Goal: Complete application form

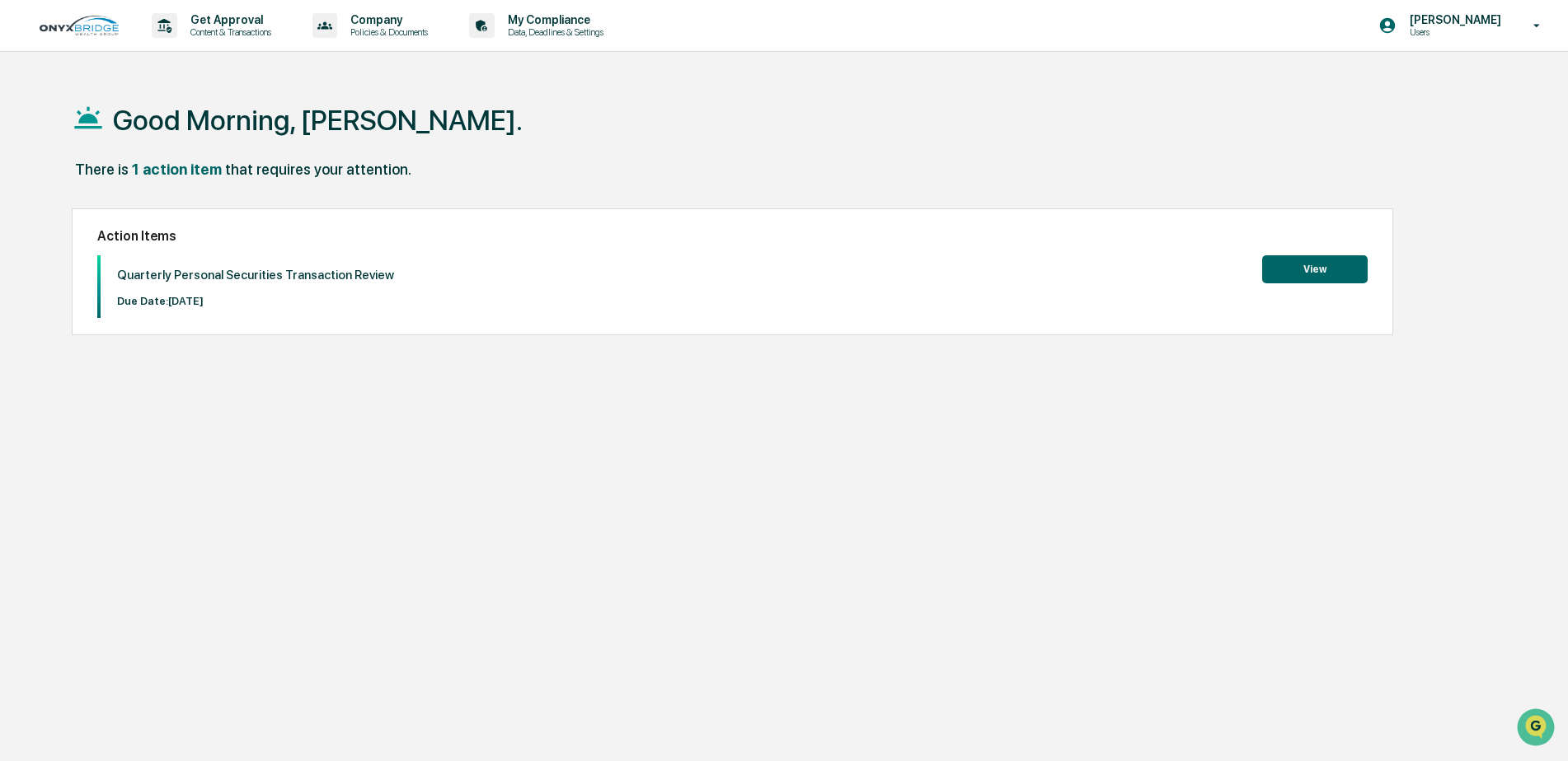
click at [1303, 272] on button "View" at bounding box center [1315, 269] width 106 height 28
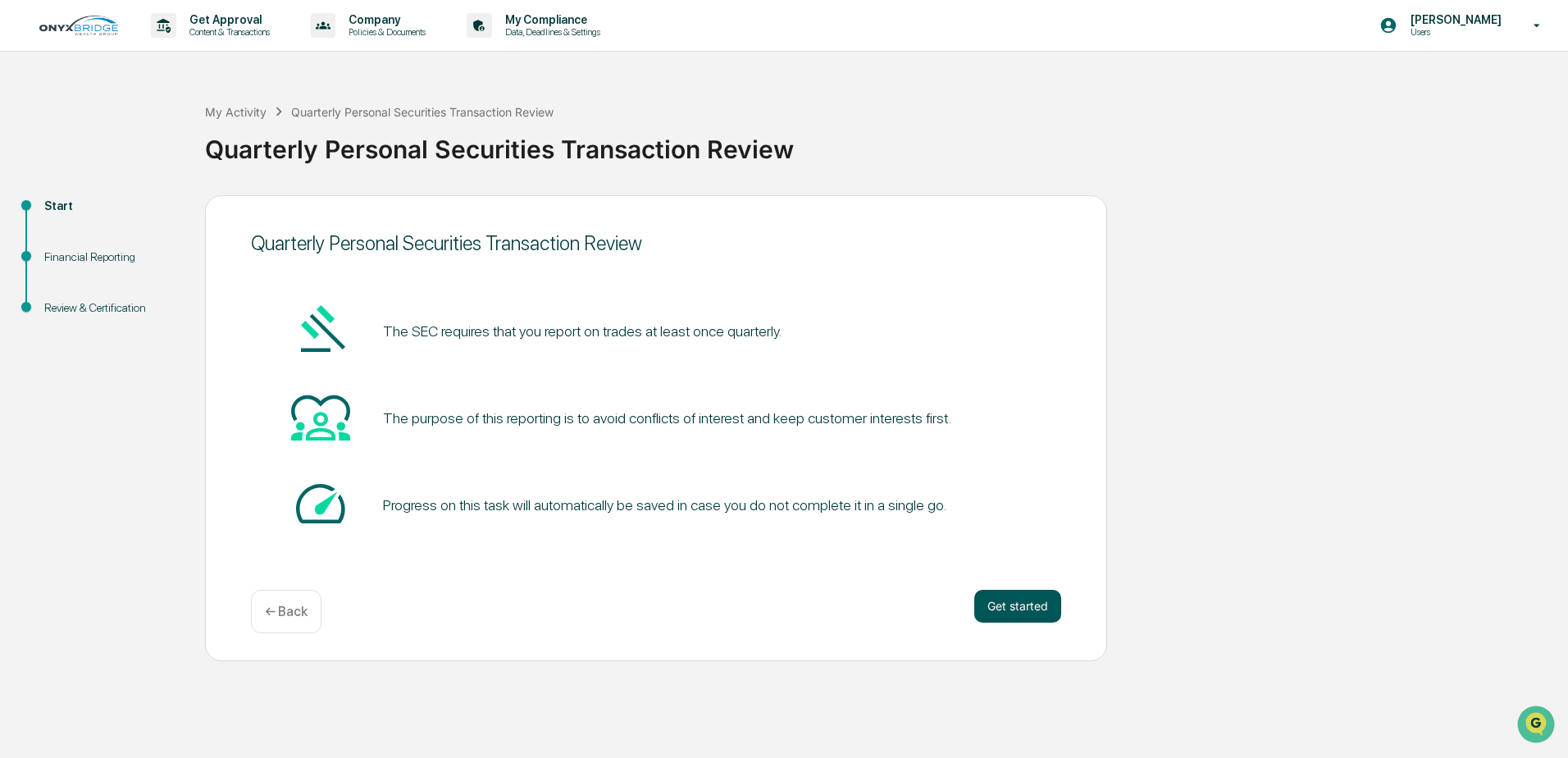
click at [1026, 602] on button "Get started" at bounding box center [1017, 607] width 87 height 33
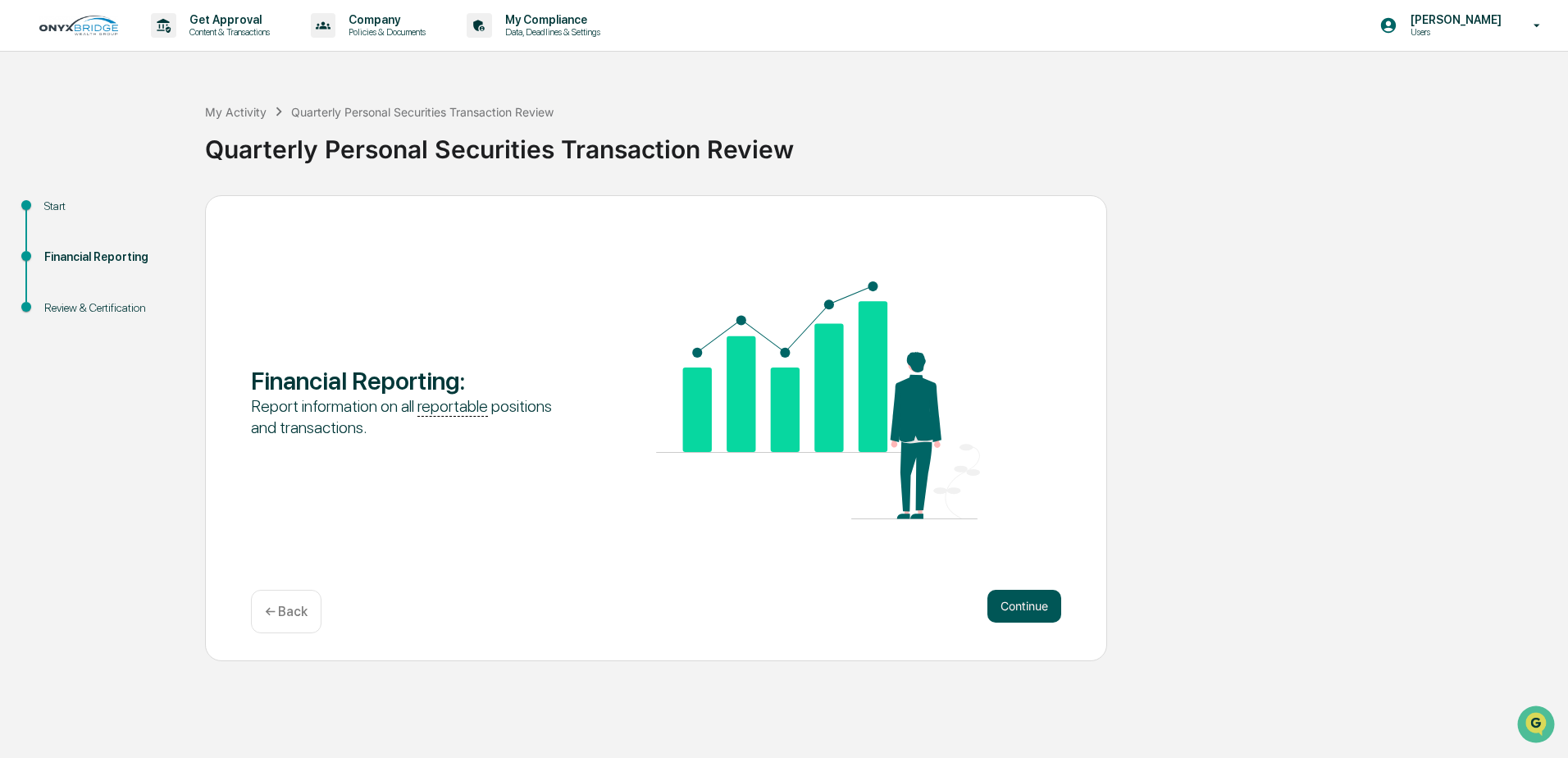
click at [1035, 600] on button "Continue" at bounding box center [1025, 607] width 74 height 33
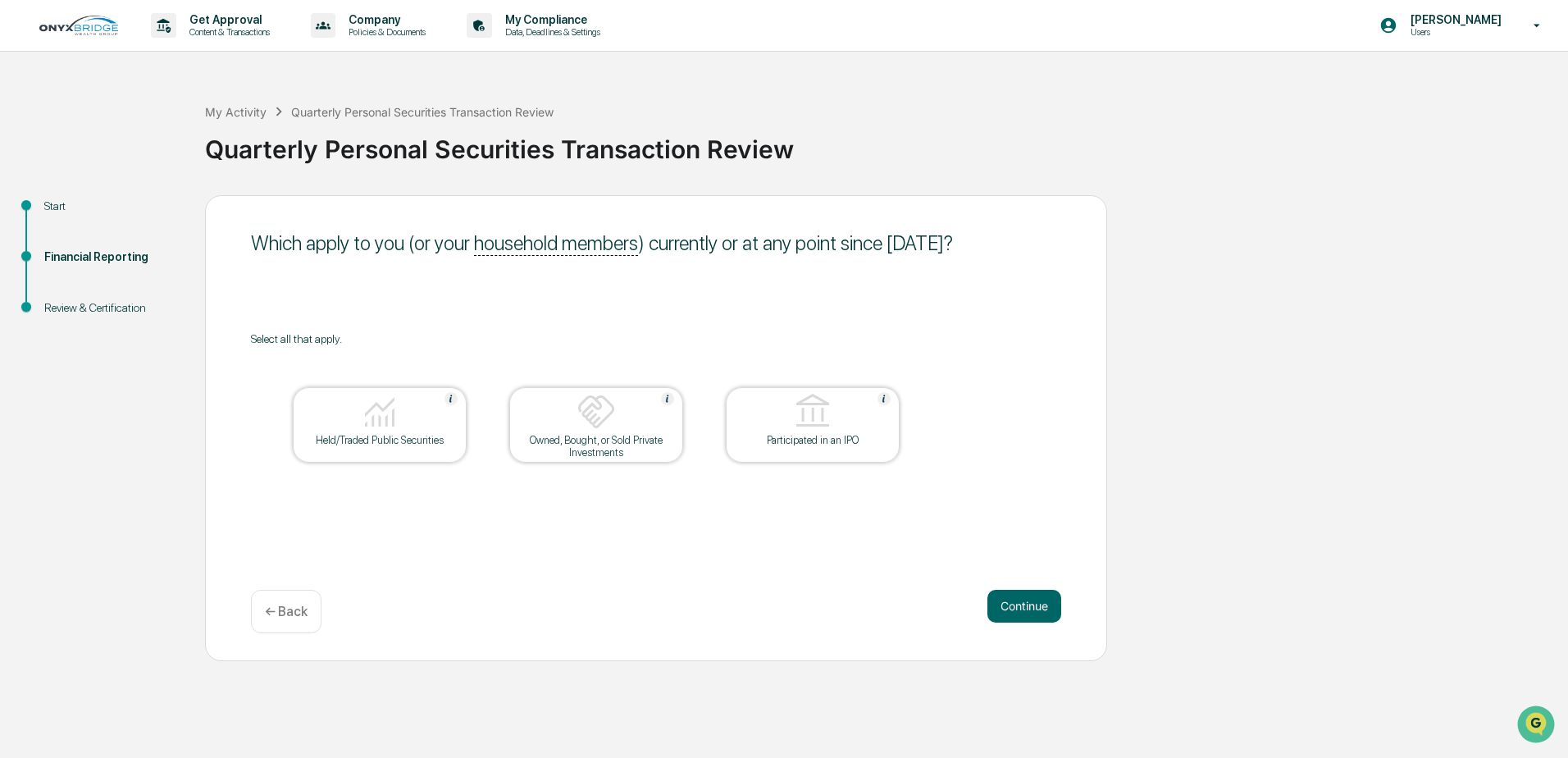
click at [377, 414] on img at bounding box center [379, 412] width 39 height 39
click at [608, 431] on div at bounding box center [596, 413] width 164 height 42
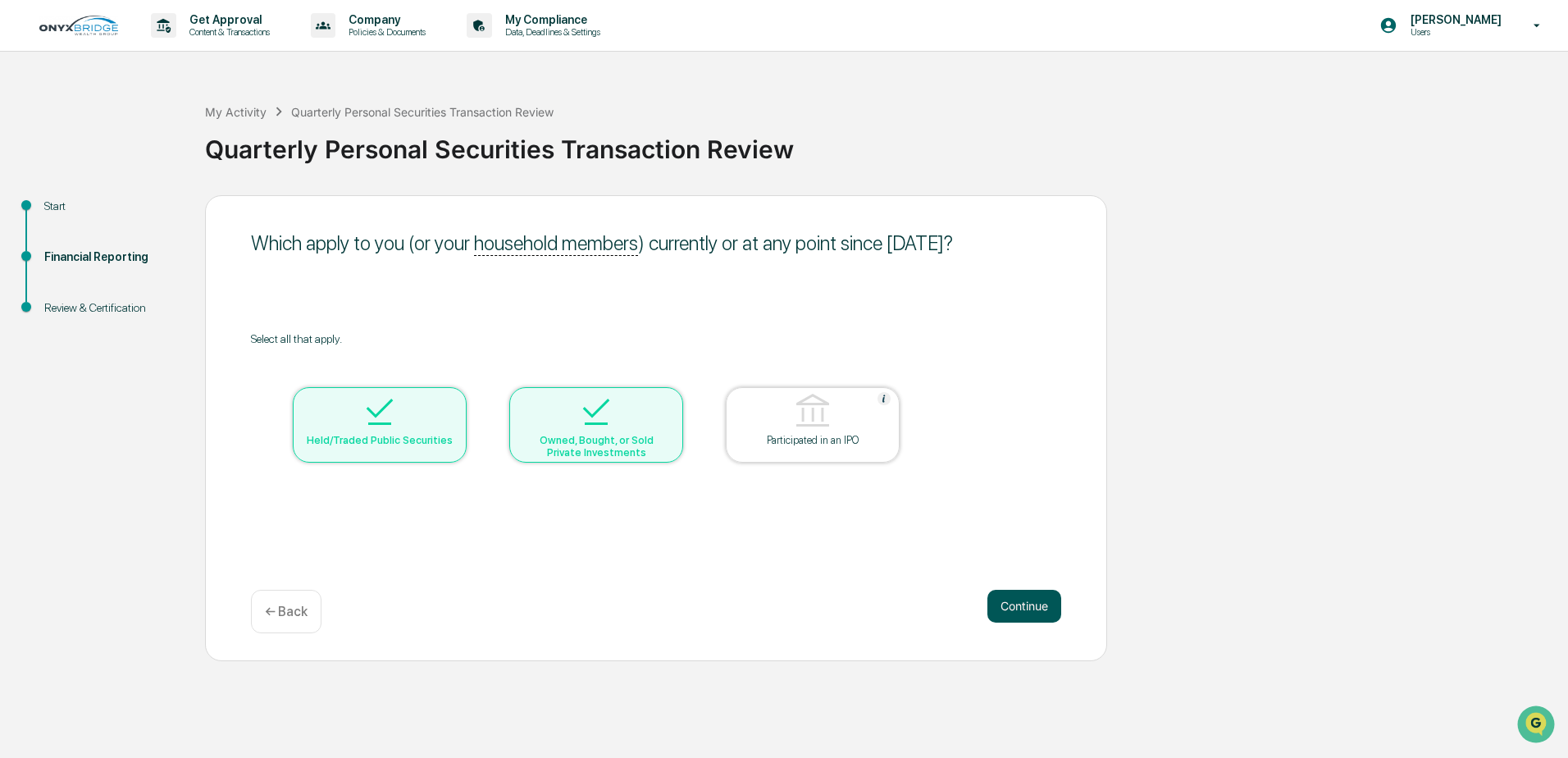
click at [1009, 596] on button "Continue" at bounding box center [1025, 607] width 74 height 33
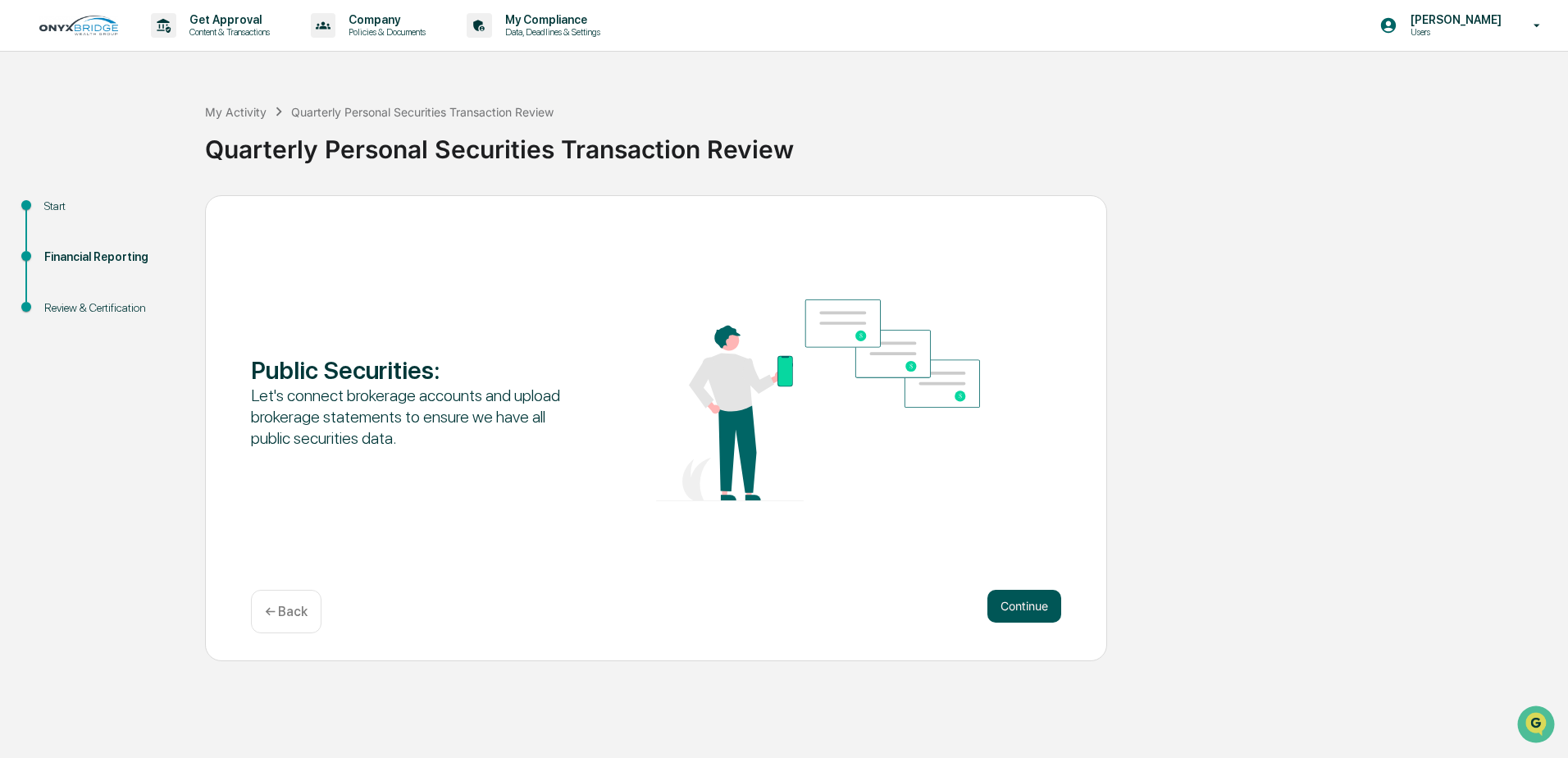
click at [1039, 609] on button "Continue" at bounding box center [1025, 607] width 74 height 33
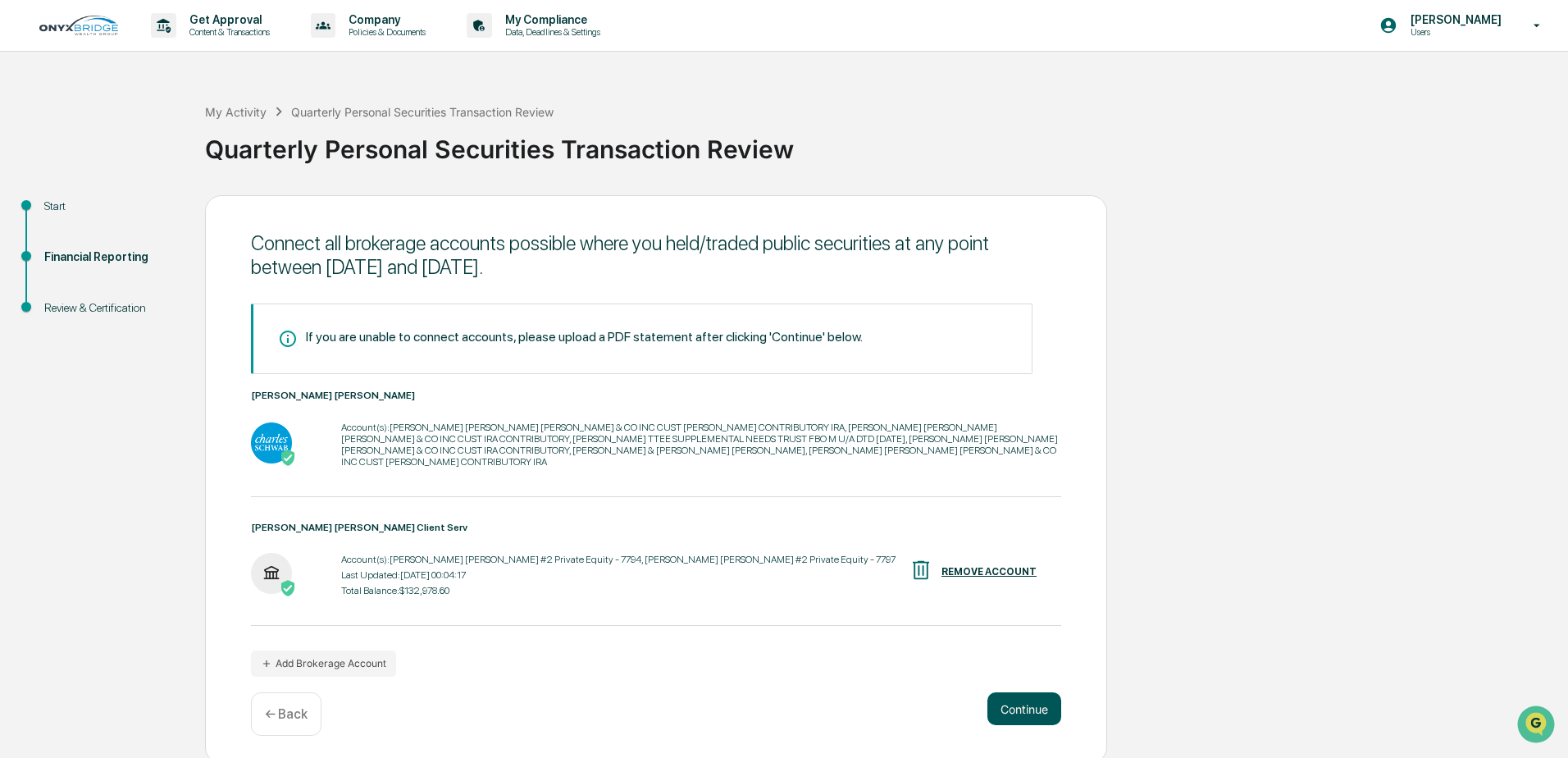
click at [1036, 697] on button "Continue" at bounding box center [1025, 709] width 74 height 33
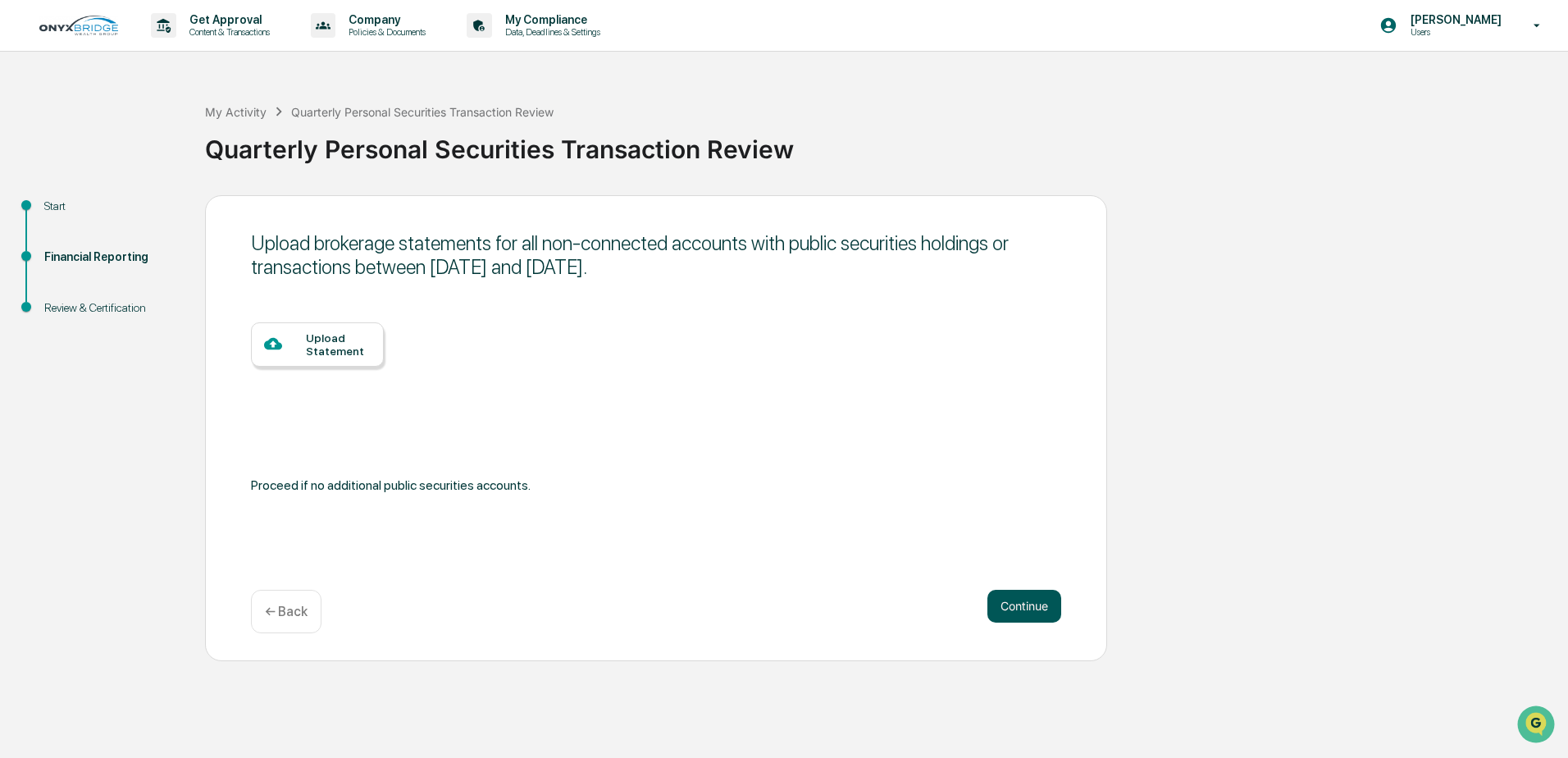
click at [1019, 606] on button "Continue" at bounding box center [1025, 607] width 74 height 33
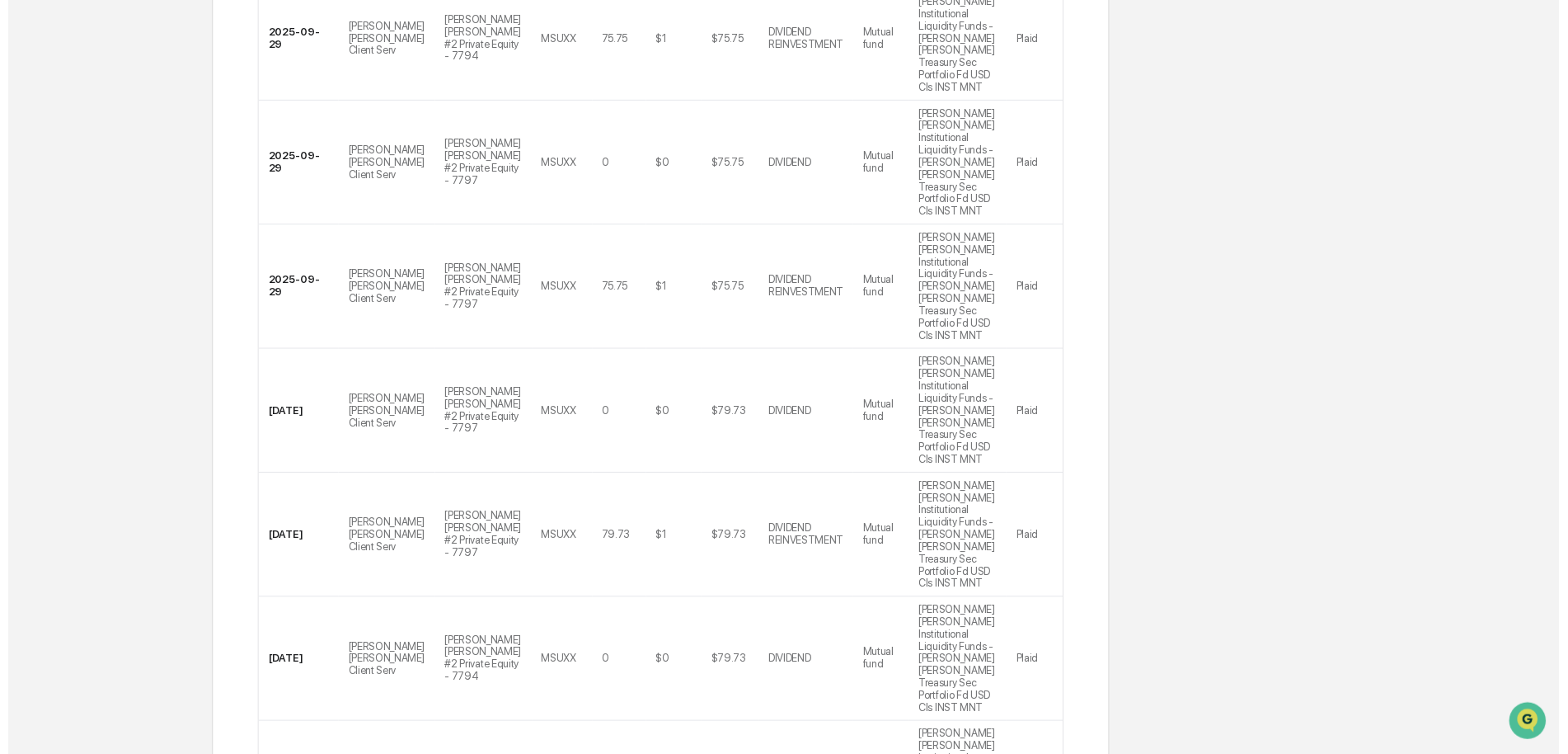
scroll to position [524, 0]
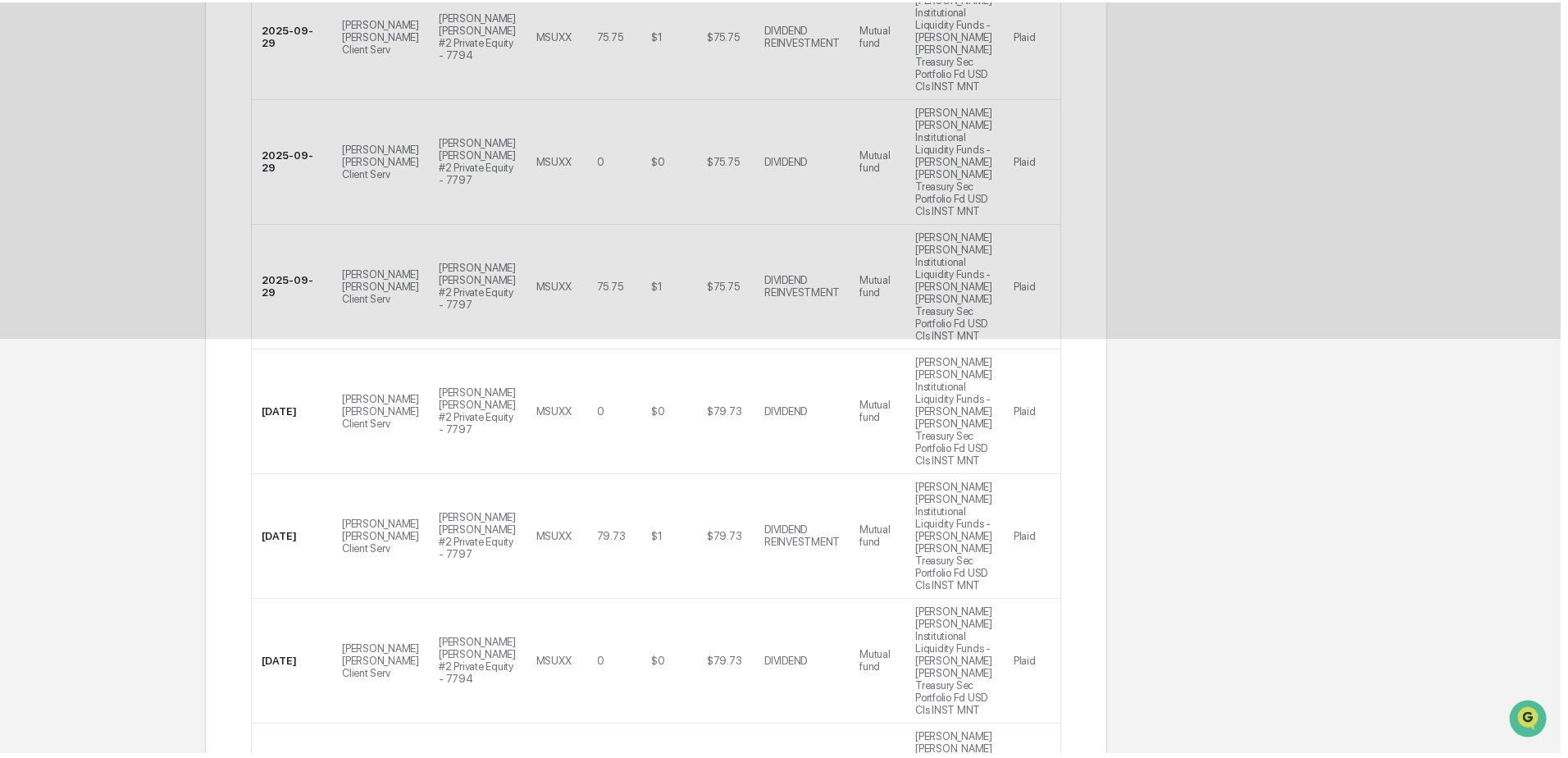
scroll to position [0, 0]
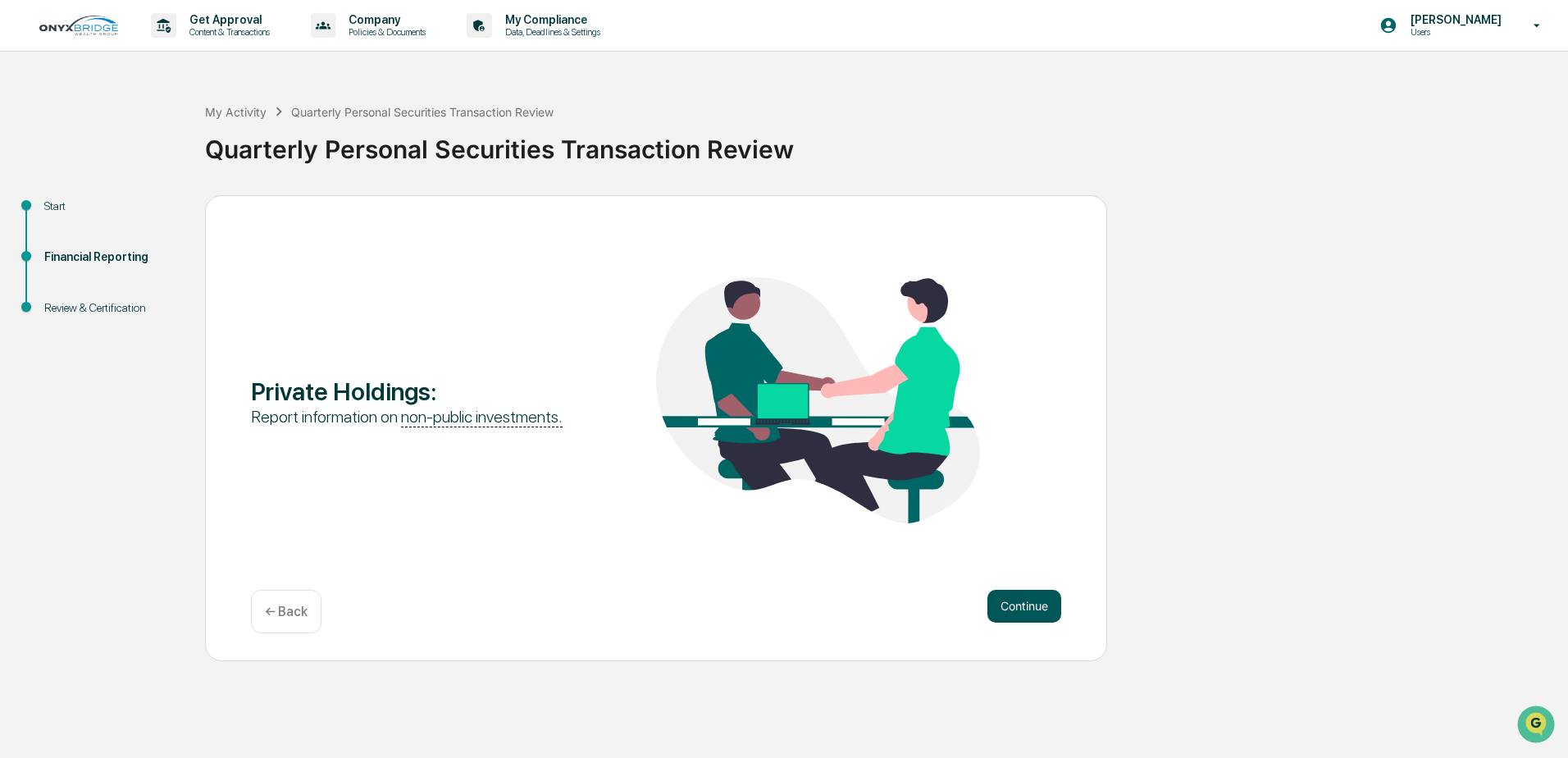
click at [1023, 604] on button "Continue" at bounding box center [1025, 607] width 74 height 33
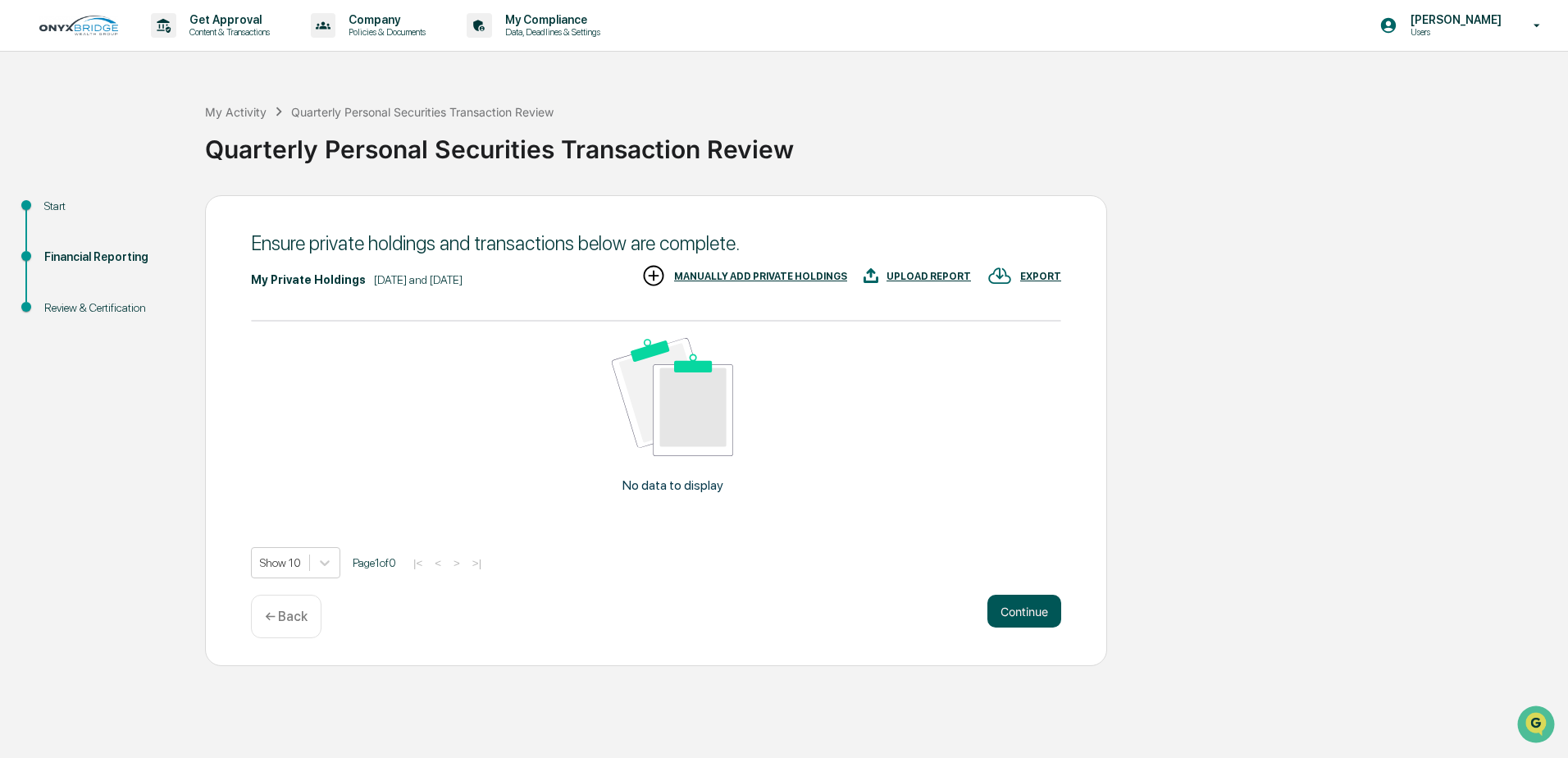
click at [1016, 618] on button "Continue" at bounding box center [1025, 612] width 74 height 33
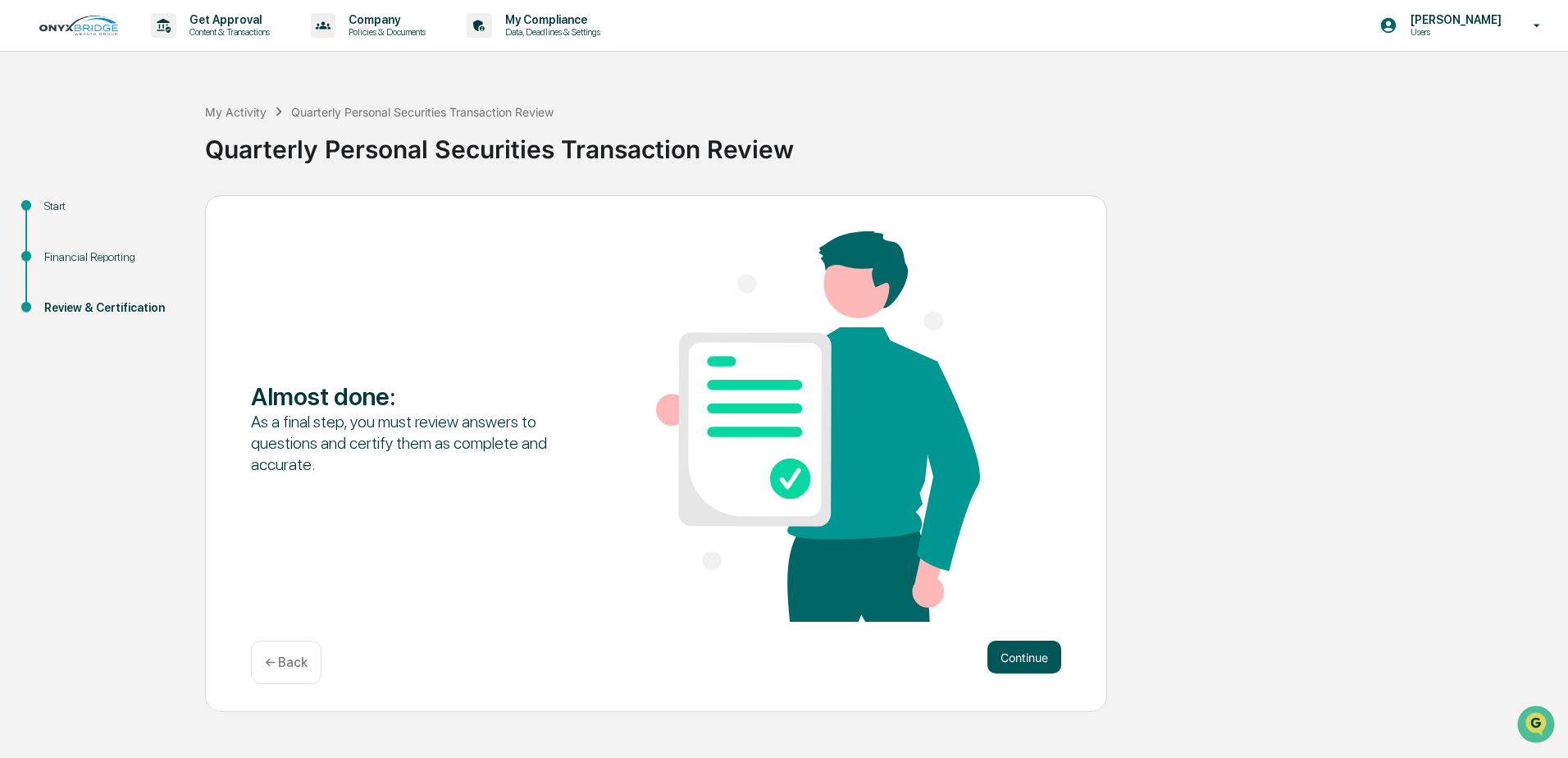
click at [1039, 656] on button "Continue" at bounding box center [1025, 658] width 74 height 33
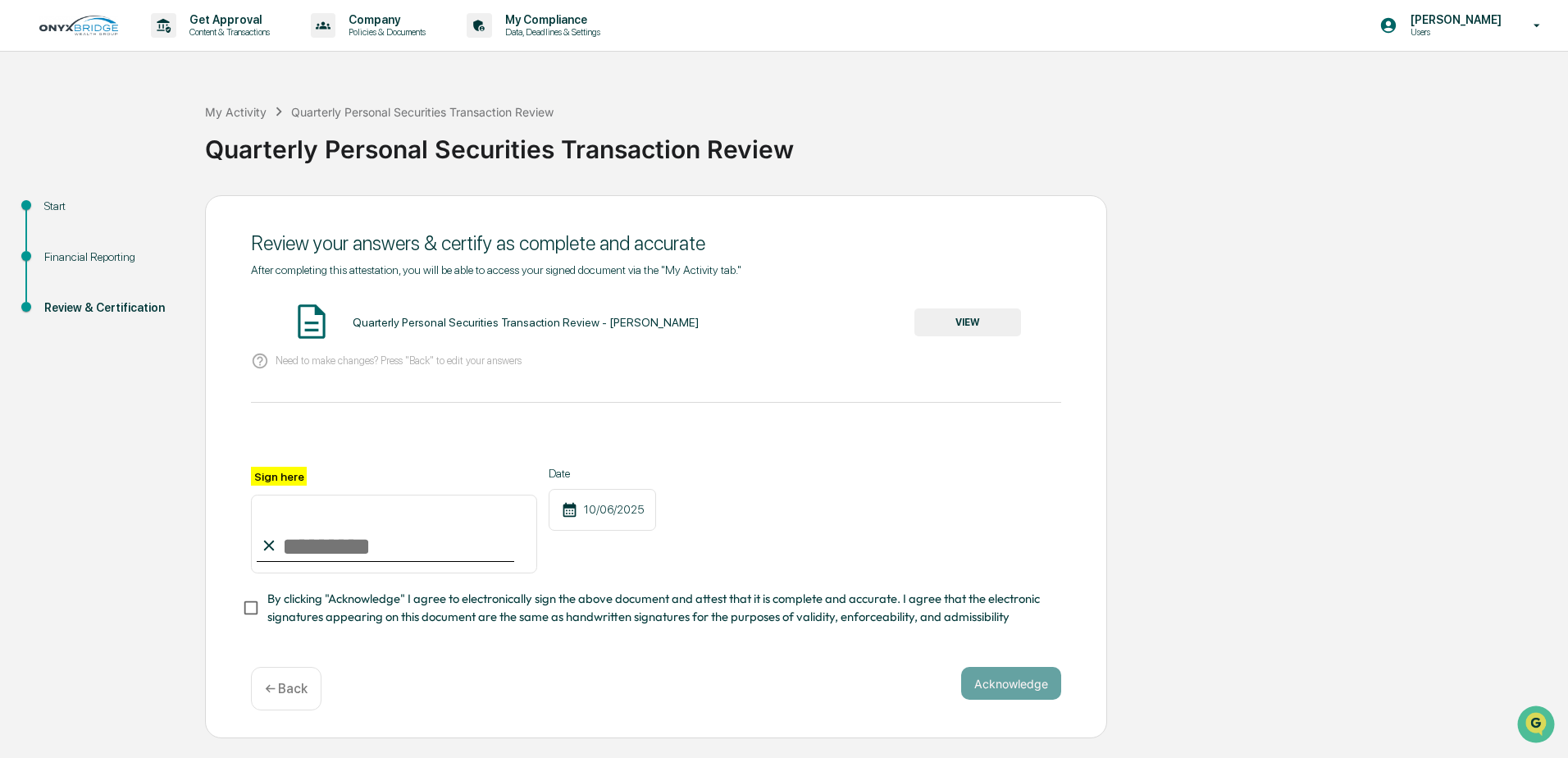
click at [296, 542] on input "Sign here" at bounding box center [394, 534] width 287 height 79
type input "**********"
click at [1011, 685] on button "Acknowledge" at bounding box center [1011, 684] width 100 height 33
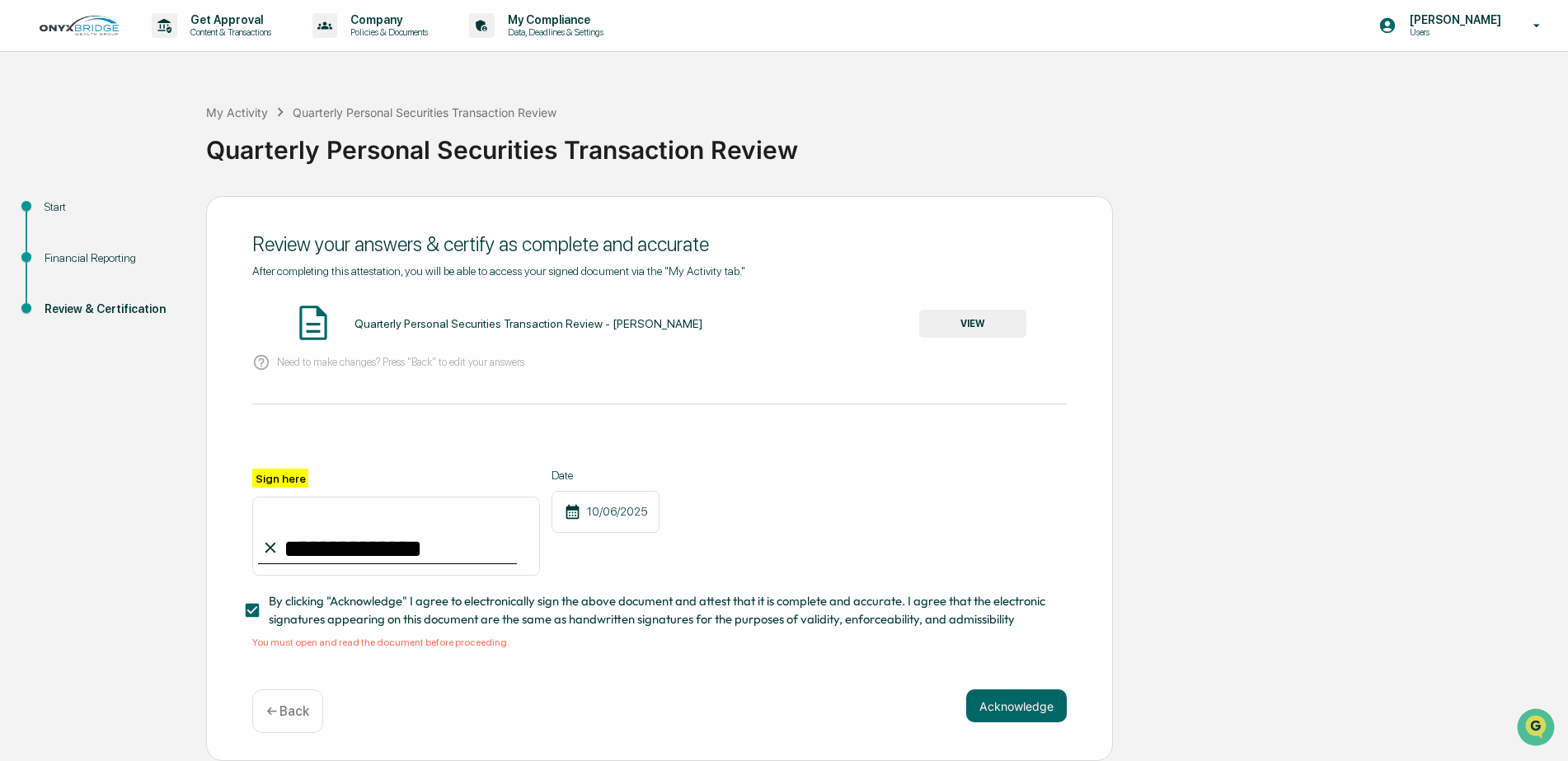
click at [981, 319] on button "VIEW" at bounding box center [972, 323] width 107 height 28
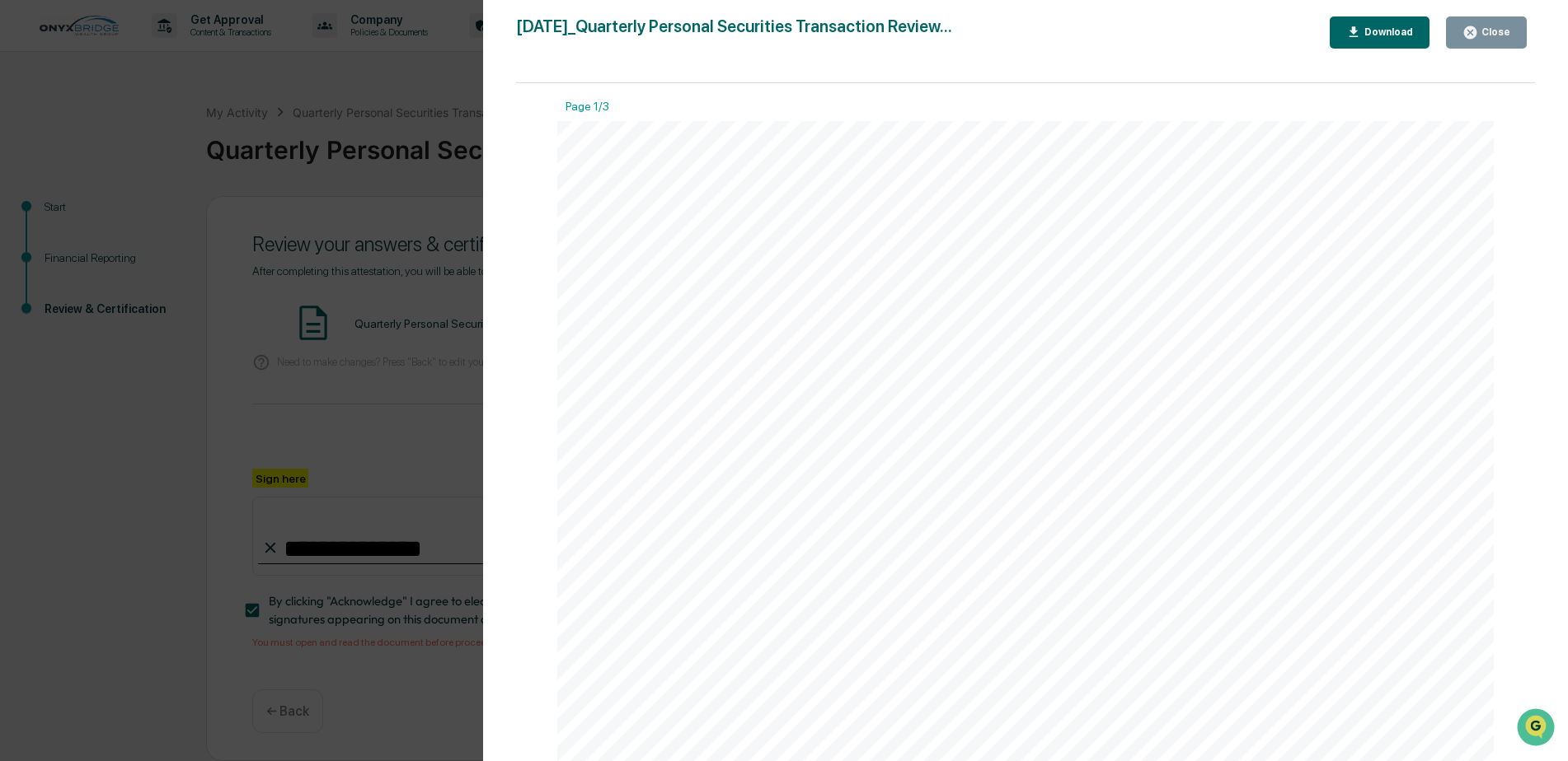
click at [1504, 33] on div "Close" at bounding box center [1494, 32] width 32 height 12
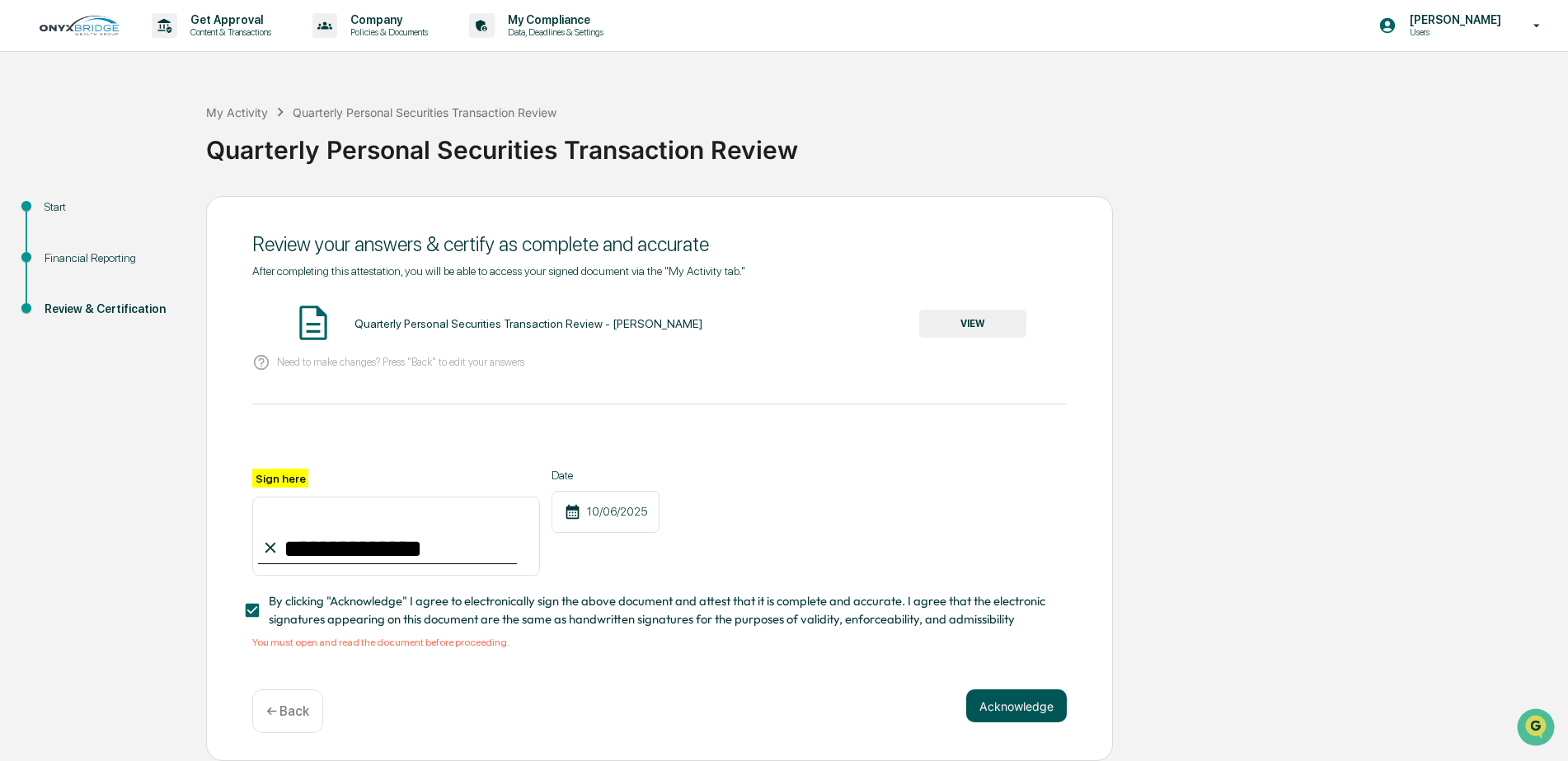
click at [1020, 708] on button "Acknowledge" at bounding box center [1016, 706] width 101 height 33
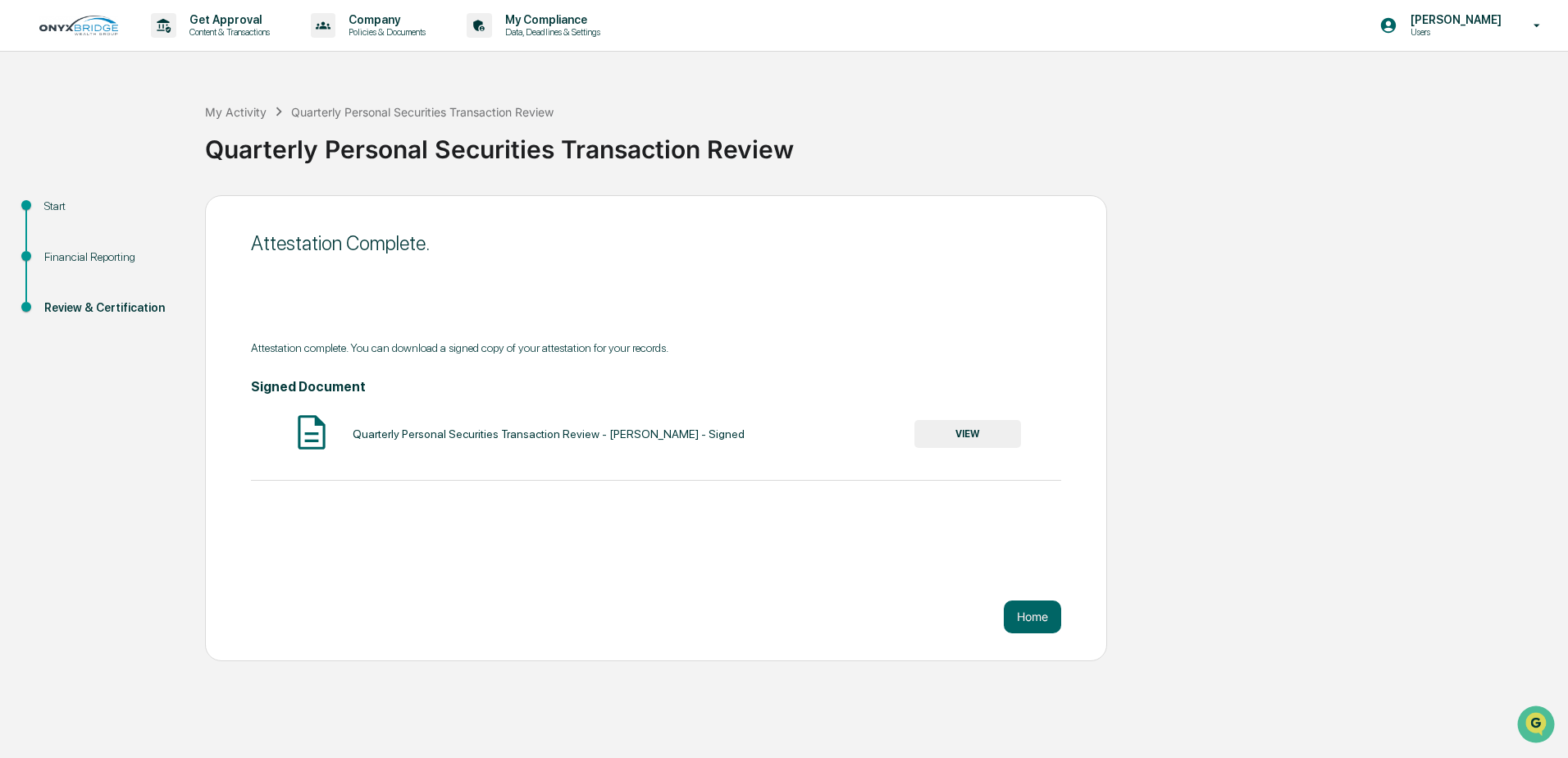
click at [959, 435] on button "VIEW" at bounding box center [967, 434] width 106 height 28
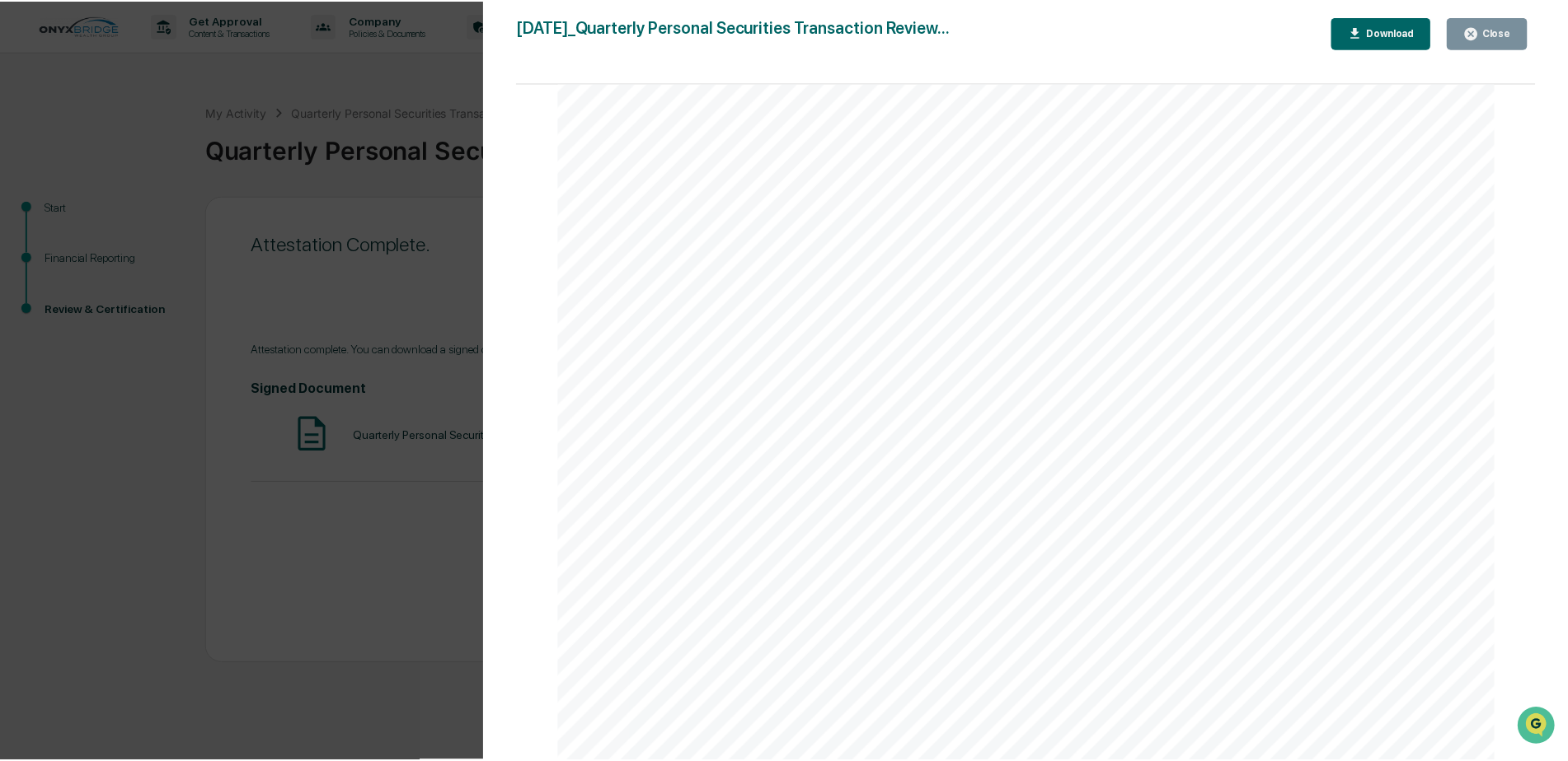
scroll to position [4734, 0]
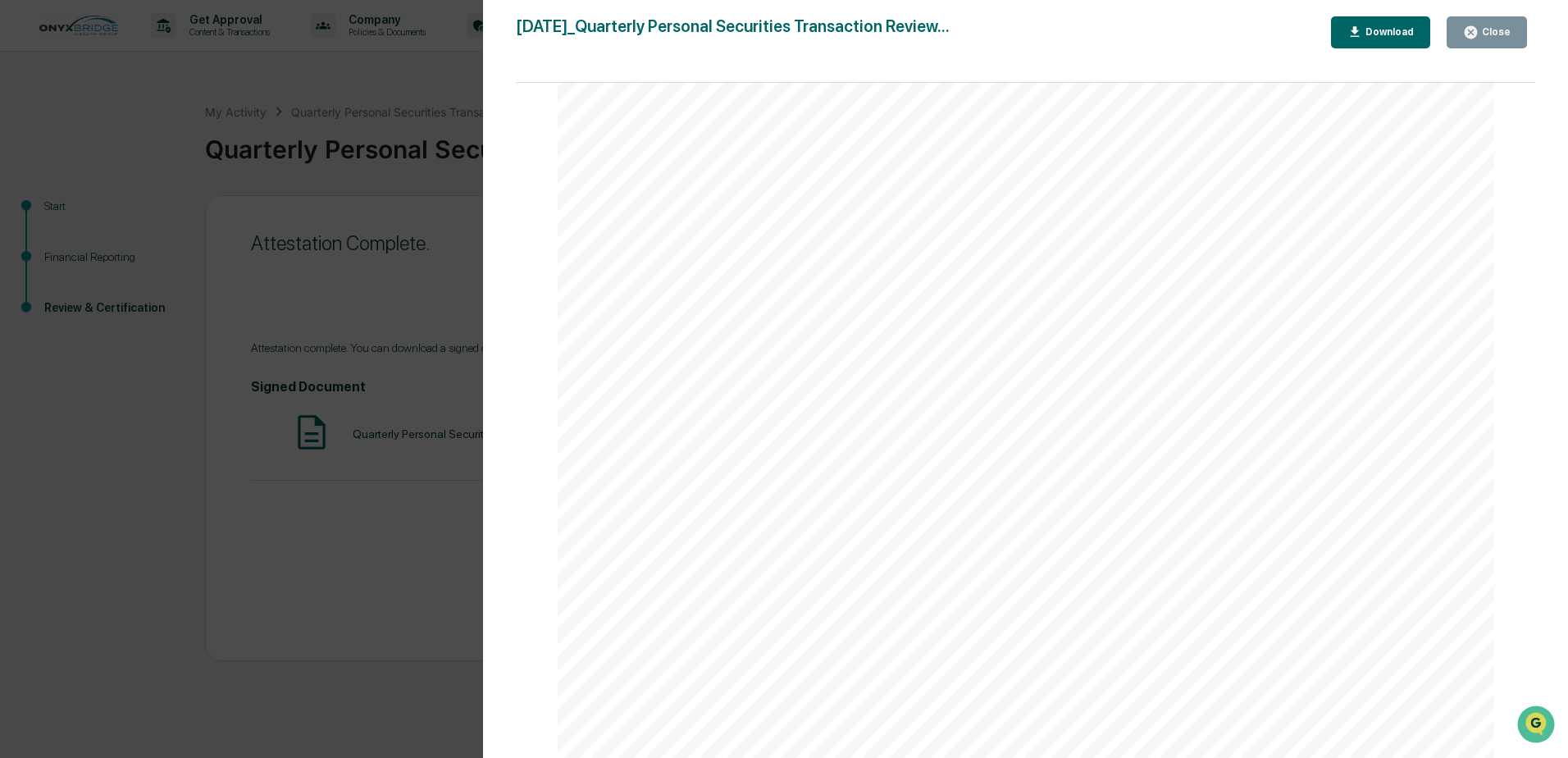
click at [1477, 28] on icon "button" at bounding box center [1470, 32] width 13 height 13
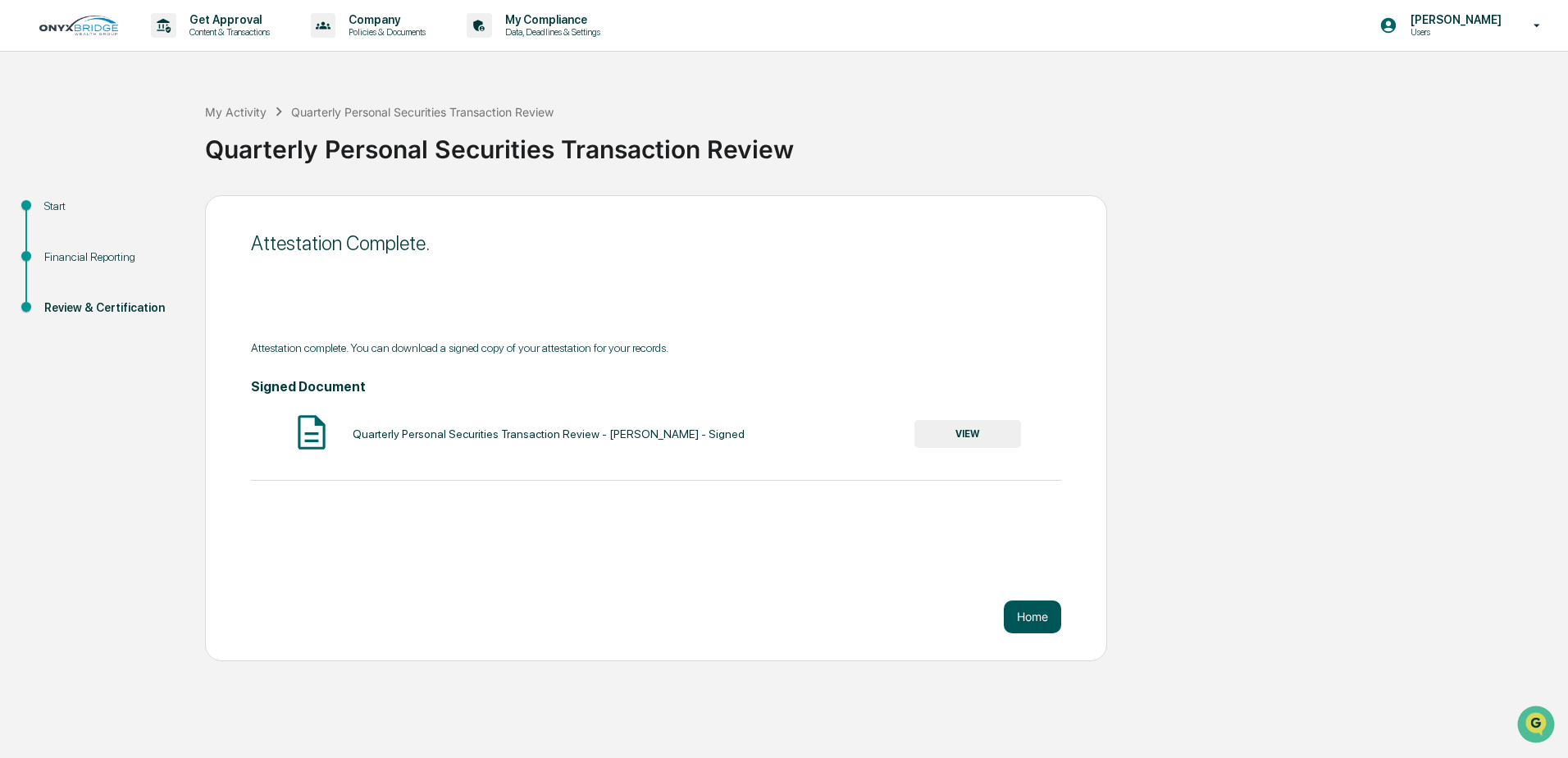
click at [1043, 618] on button "Home" at bounding box center [1033, 618] width 58 height 33
